Goal: Task Accomplishment & Management: Use online tool/utility

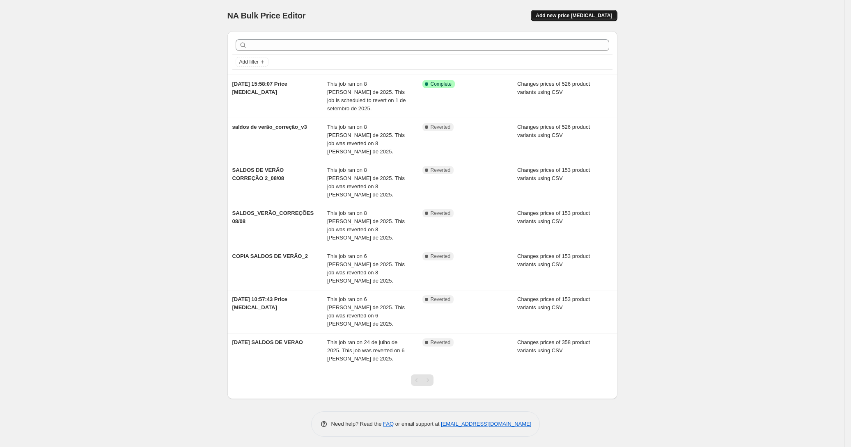
click at [591, 13] on span "Add new price [MEDICAL_DATA]" at bounding box center [574, 15] width 76 height 7
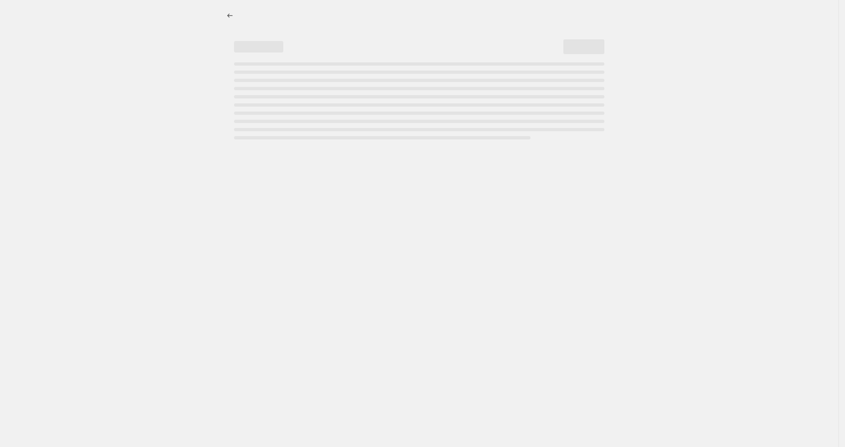
select select "percentage"
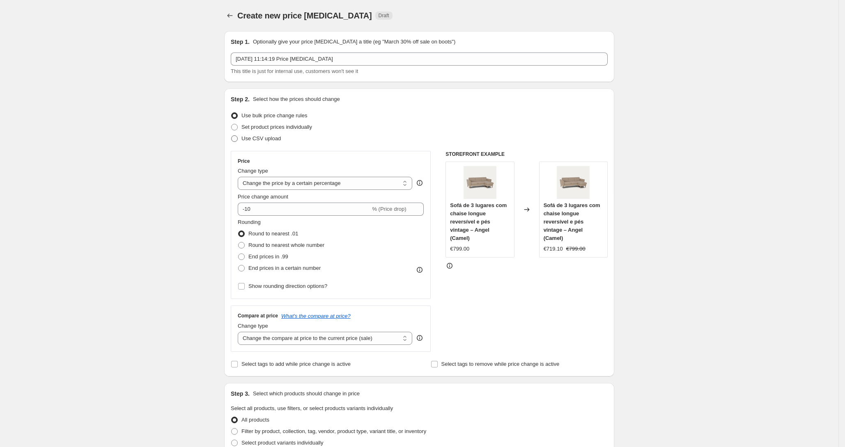
click at [238, 140] on span at bounding box center [234, 138] width 7 height 7
click at [231, 136] on input "Use CSV upload" at bounding box center [231, 135] width 0 height 0
radio input "true"
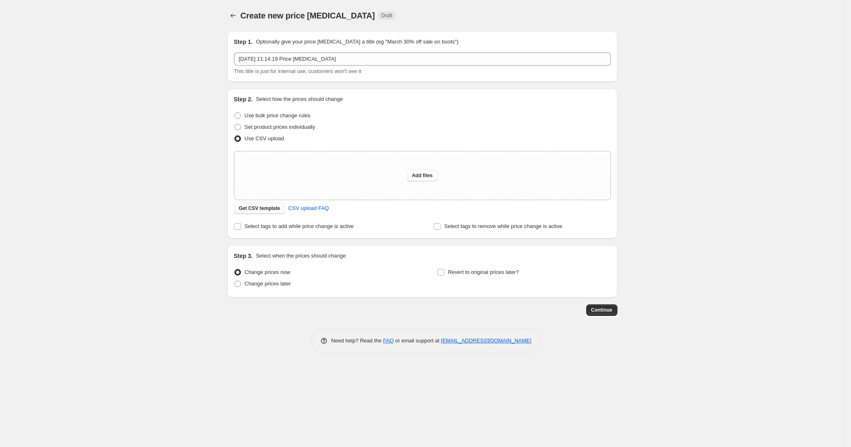
click at [261, 208] on span "Get CSV template" at bounding box center [259, 208] width 41 height 7
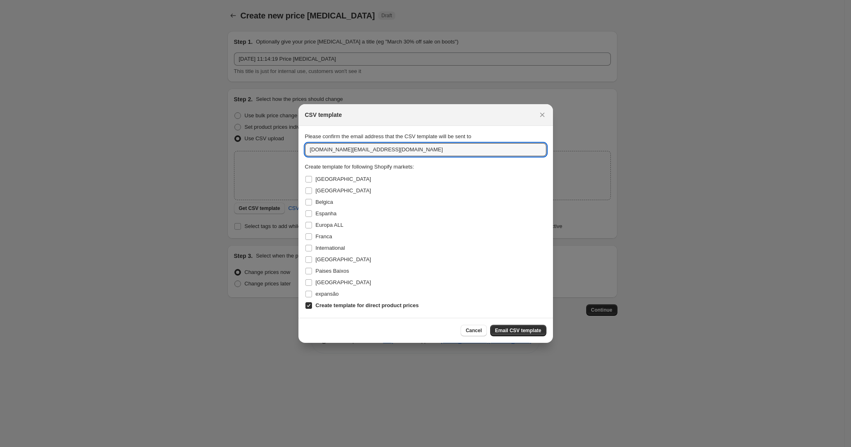
drag, startPoint x: 330, startPoint y: 148, endPoint x: 265, endPoint y: 148, distance: 64.4
click at [265, 447] on div "CSV template Please confirm the email address that the CSV template will be sen…" at bounding box center [425, 447] width 851 height 0
type input "[PERSON_NAME][EMAIL_ADDRESS][DOMAIN_NAME]"
click at [539, 192] on div "[GEOGRAPHIC_DATA]" at bounding box center [425, 190] width 241 height 11
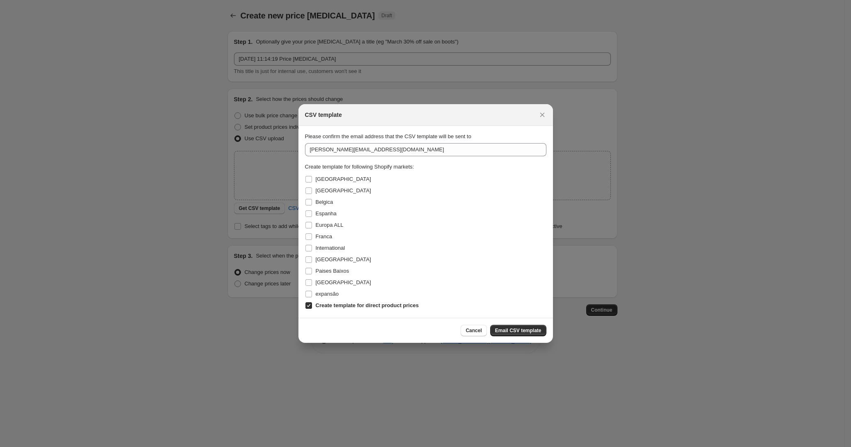
click at [308, 306] on input "Create template for direct product prices" at bounding box center [308, 305] width 7 height 7
checkbox input "false"
click at [308, 282] on input "[GEOGRAPHIC_DATA]" at bounding box center [308, 282] width 7 height 7
checkbox input "true"
click at [309, 213] on input "Espanha" at bounding box center [308, 214] width 7 height 7
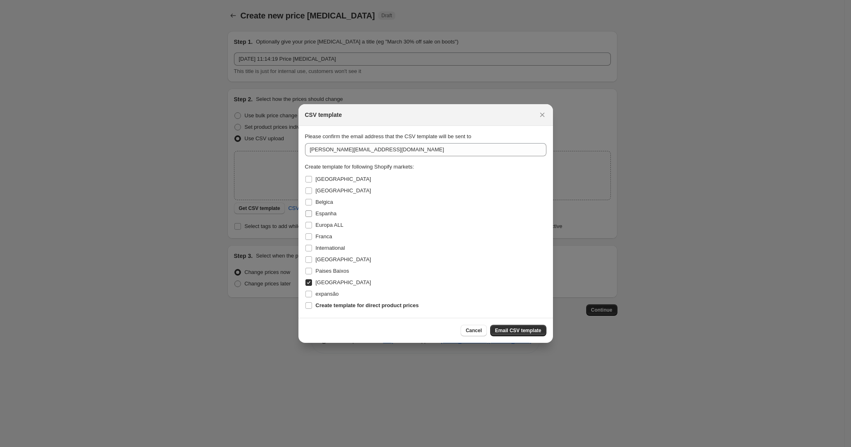
checkbox input "true"
click at [308, 179] on input "[GEOGRAPHIC_DATA]" at bounding box center [308, 179] width 7 height 7
checkbox input "true"
click at [309, 191] on input "[GEOGRAPHIC_DATA]" at bounding box center [308, 191] width 7 height 7
checkbox input "true"
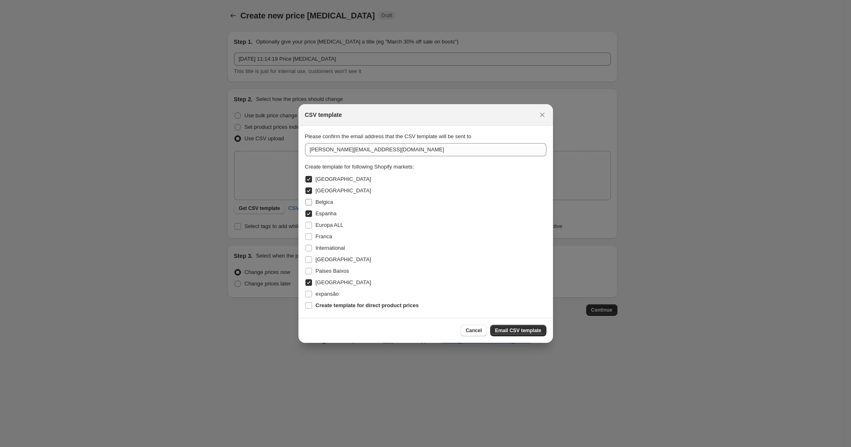
click at [308, 203] on input "Belgica" at bounding box center [308, 202] width 7 height 7
checkbox input "true"
click at [309, 229] on input "Europa ALL" at bounding box center [308, 225] width 7 height 7
checkbox input "true"
click at [308, 237] on input "Franca" at bounding box center [308, 236] width 7 height 7
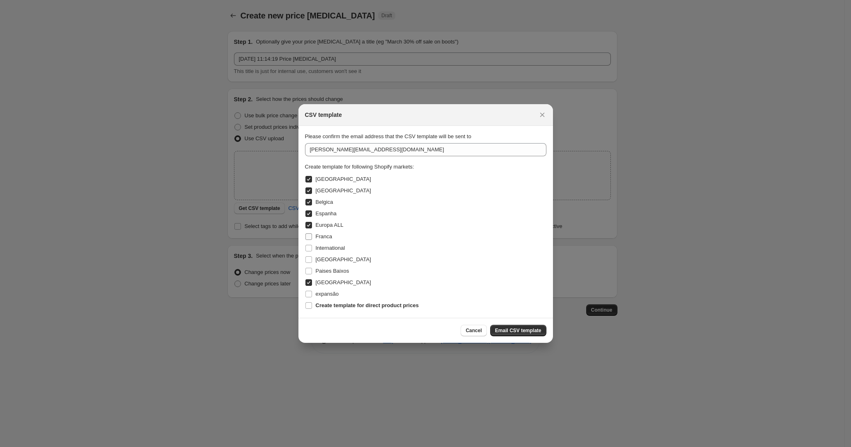
checkbox input "true"
click at [307, 225] on input "Europa ALL" at bounding box center [308, 225] width 7 height 7
checkbox input "false"
click at [542, 116] on icon "Close" at bounding box center [542, 115] width 8 height 8
